Goal: Information Seeking & Learning: Learn about a topic

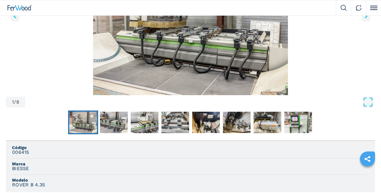
scroll to position [289, 0]
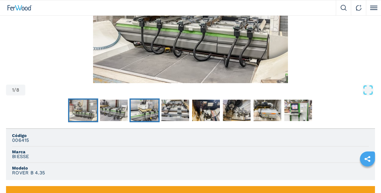
click at [131, 119] on img "Go to Slide 3" at bounding box center [145, 111] width 28 height 22
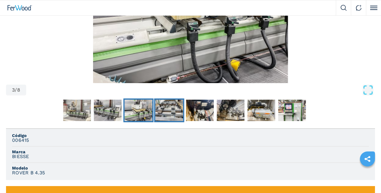
click at [155, 118] on img "Go to Slide 4" at bounding box center [169, 111] width 28 height 22
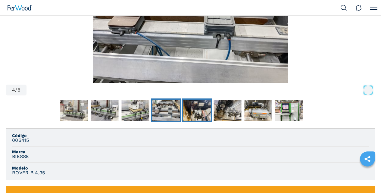
click at [183, 117] on img "Go to Slide 5" at bounding box center [197, 111] width 28 height 22
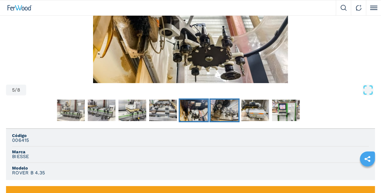
click at [211, 118] on img "Go to Slide 6" at bounding box center [225, 111] width 28 height 22
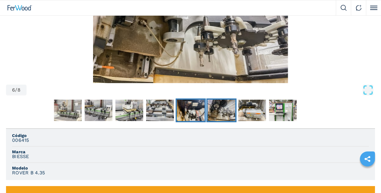
click at [177, 119] on img "Go to Slide 5" at bounding box center [191, 111] width 28 height 22
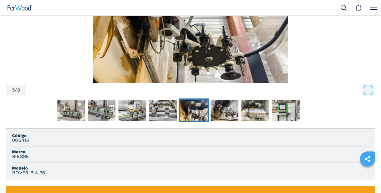
scroll to position [253, 0]
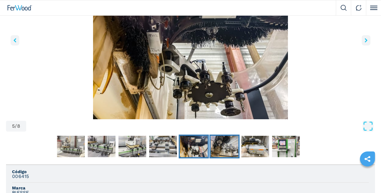
click at [211, 153] on img "Go to Slide 6" at bounding box center [225, 147] width 28 height 22
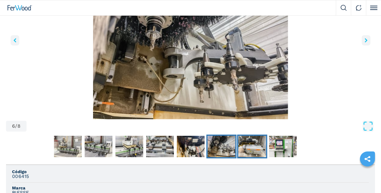
click at [239, 158] on img "Go to Slide 7" at bounding box center [253, 147] width 28 height 22
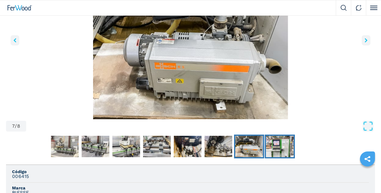
click at [266, 156] on img "Go to Slide 8" at bounding box center [280, 147] width 28 height 22
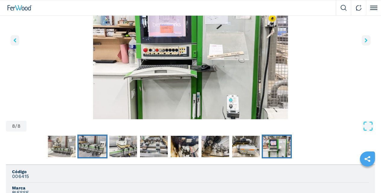
click at [78, 150] on img "Go to Slide 2" at bounding box center [92, 147] width 28 height 22
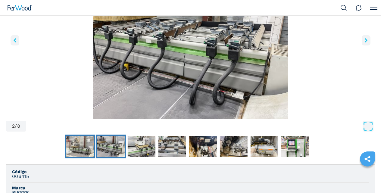
click at [66, 152] on img "Go to Slide 1" at bounding box center [80, 147] width 28 height 22
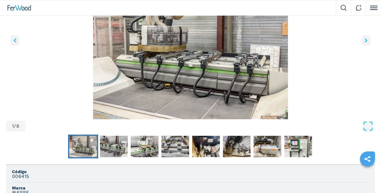
scroll to position [217, 0]
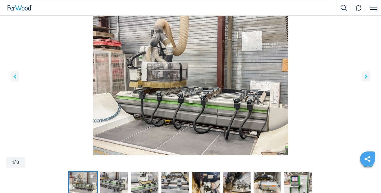
click at [68, 102] on img "Go to Slide 1" at bounding box center [190, 82] width 369 height 146
